Goal: Information Seeking & Learning: Learn about a topic

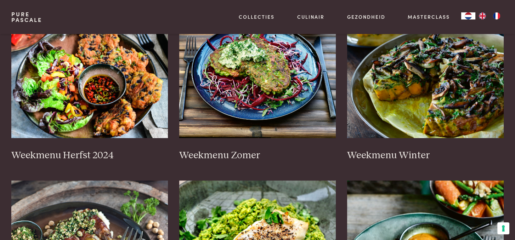
scroll to position [177, 0]
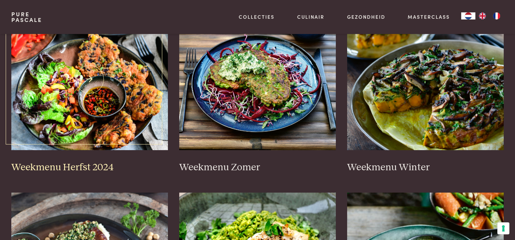
click at [80, 167] on h3 "Weekmenu Herfst 2024" at bounding box center [89, 168] width 157 height 12
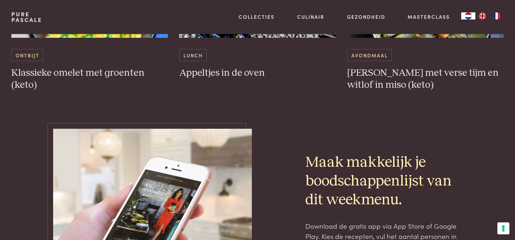
scroll to position [2232, 0]
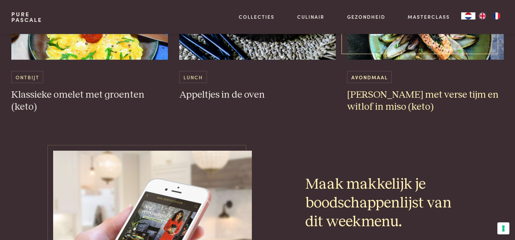
click at [353, 113] on h3 "[PERSON_NAME] met verse tijm en witlof in miso (keto)" at bounding box center [425, 101] width 157 height 24
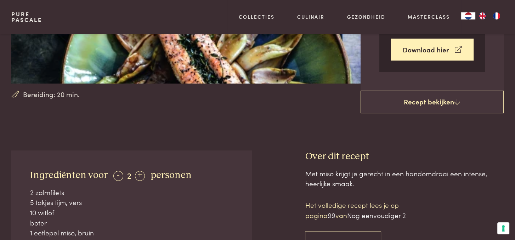
scroll to position [213, 0]
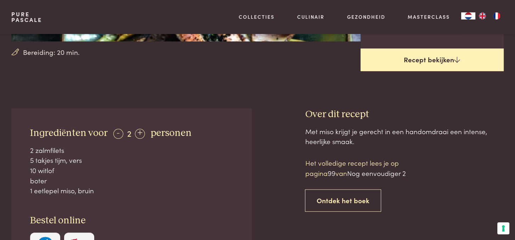
click at [390, 51] on link "Recept bekijken" at bounding box center [432, 60] width 143 height 23
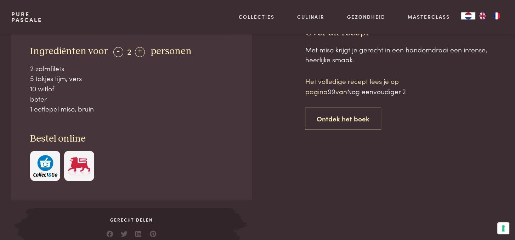
scroll to position [277, 0]
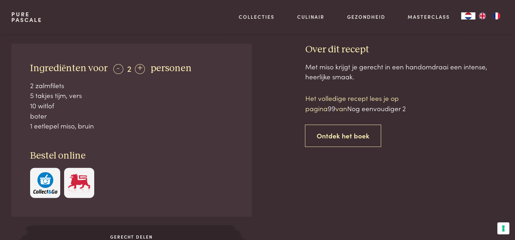
scroll to position [313, 0]
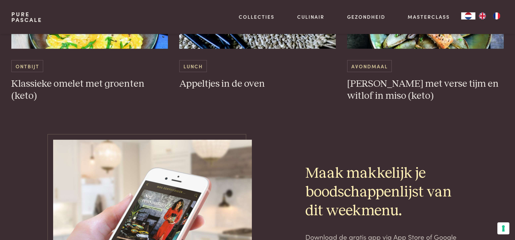
scroll to position [2253, 0]
